Goal: Find specific page/section

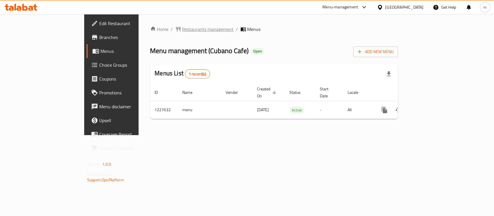
click at [182, 30] on span "Restaurants management" at bounding box center [208, 29] width 52 height 7
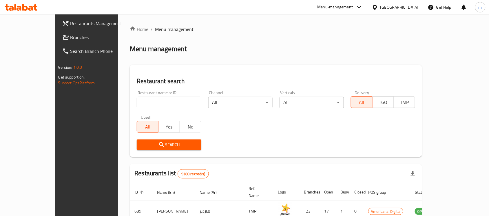
click at [147, 98] on input "search" at bounding box center [169, 103] width 64 height 12
paste input "676146"
type input "676146"
click button "Search" at bounding box center [169, 145] width 64 height 11
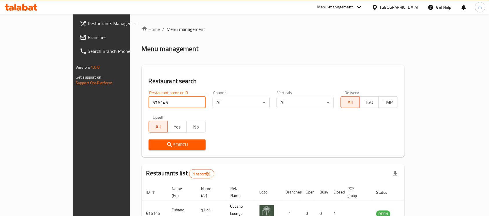
scroll to position [30, 0]
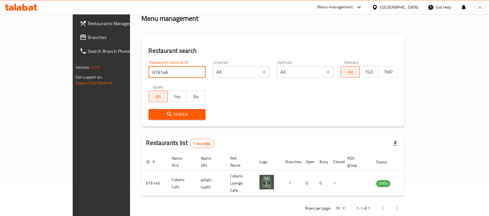
click at [408, 8] on div "[GEOGRAPHIC_DATA]" at bounding box center [399, 7] width 38 height 6
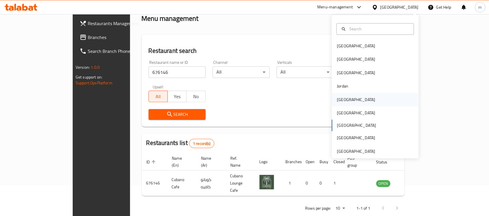
click at [337, 102] on div "[GEOGRAPHIC_DATA]" at bounding box center [356, 100] width 38 height 6
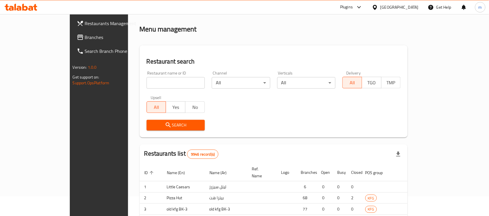
scroll to position [30, 0]
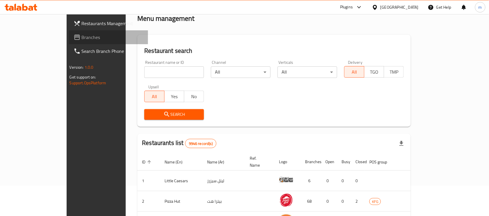
click at [82, 38] on span "Branches" at bounding box center [113, 37] width 62 height 7
